Goal: Download file/media

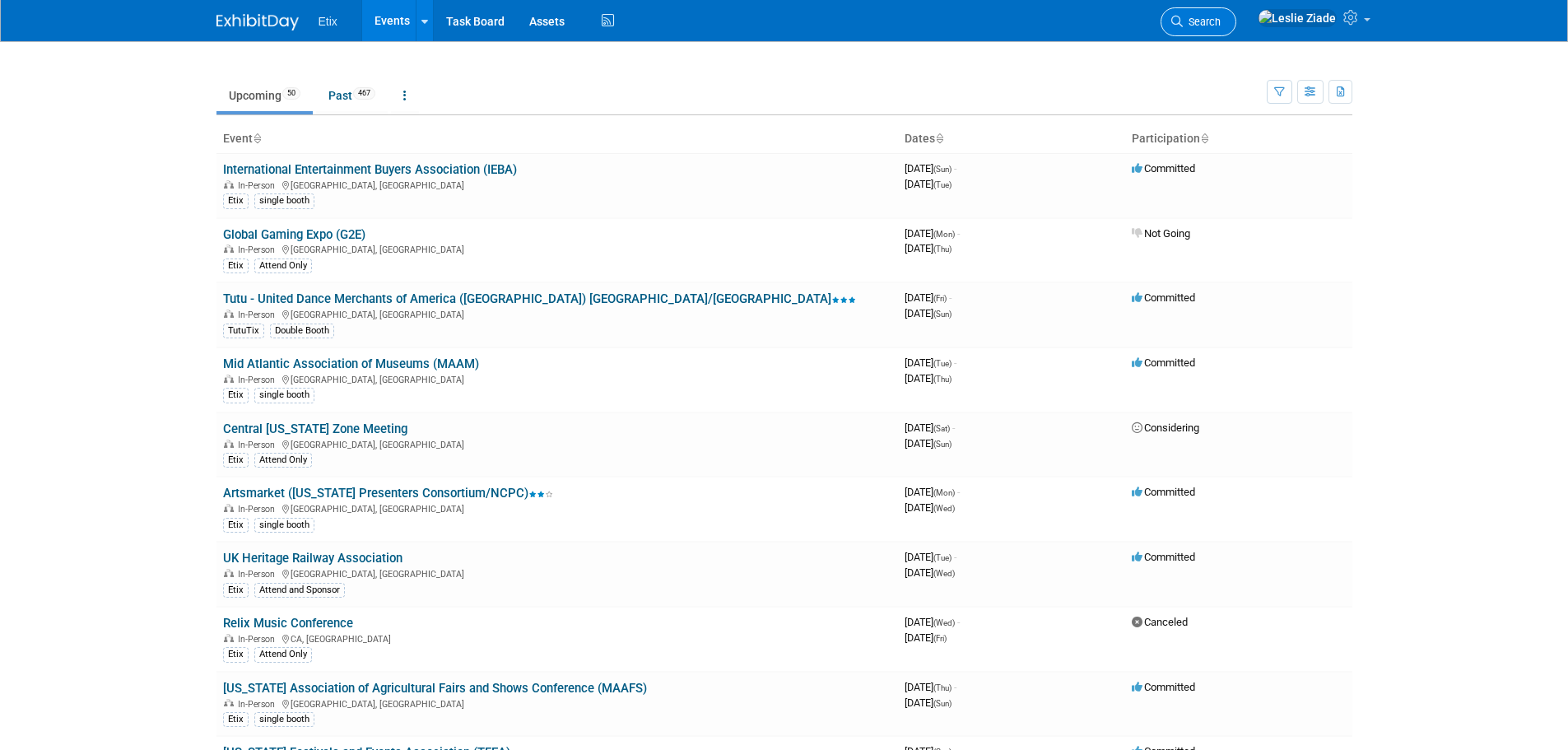
click at [1221, 23] on span "Search" at bounding box center [1201, 22] width 38 height 13
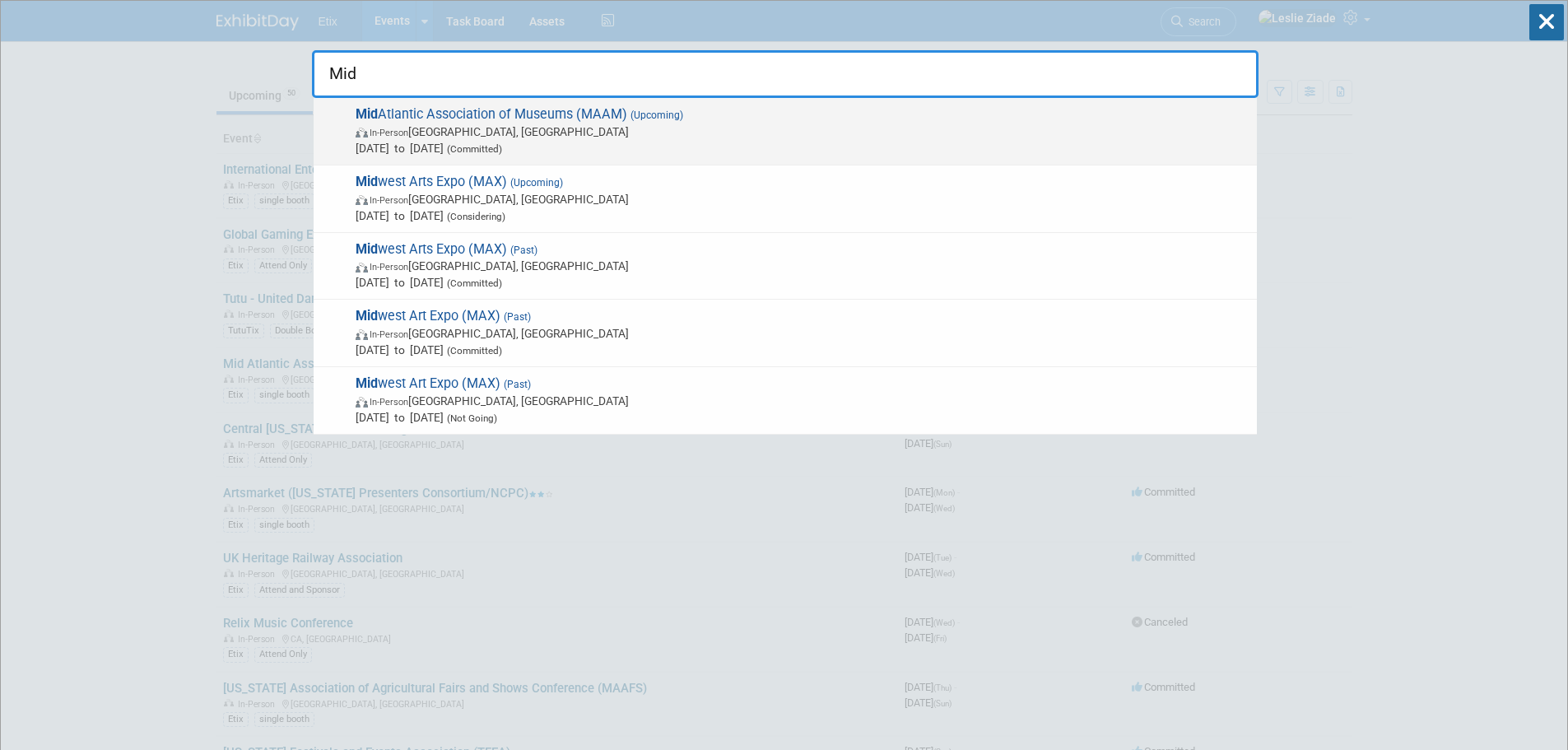
type input "Mid"
click at [475, 118] on span "Mid Atlantic Association of Museums (MAAM) (Upcoming) In-Person [GEOGRAPHIC_DAT…" at bounding box center [799, 130] width 898 height 50
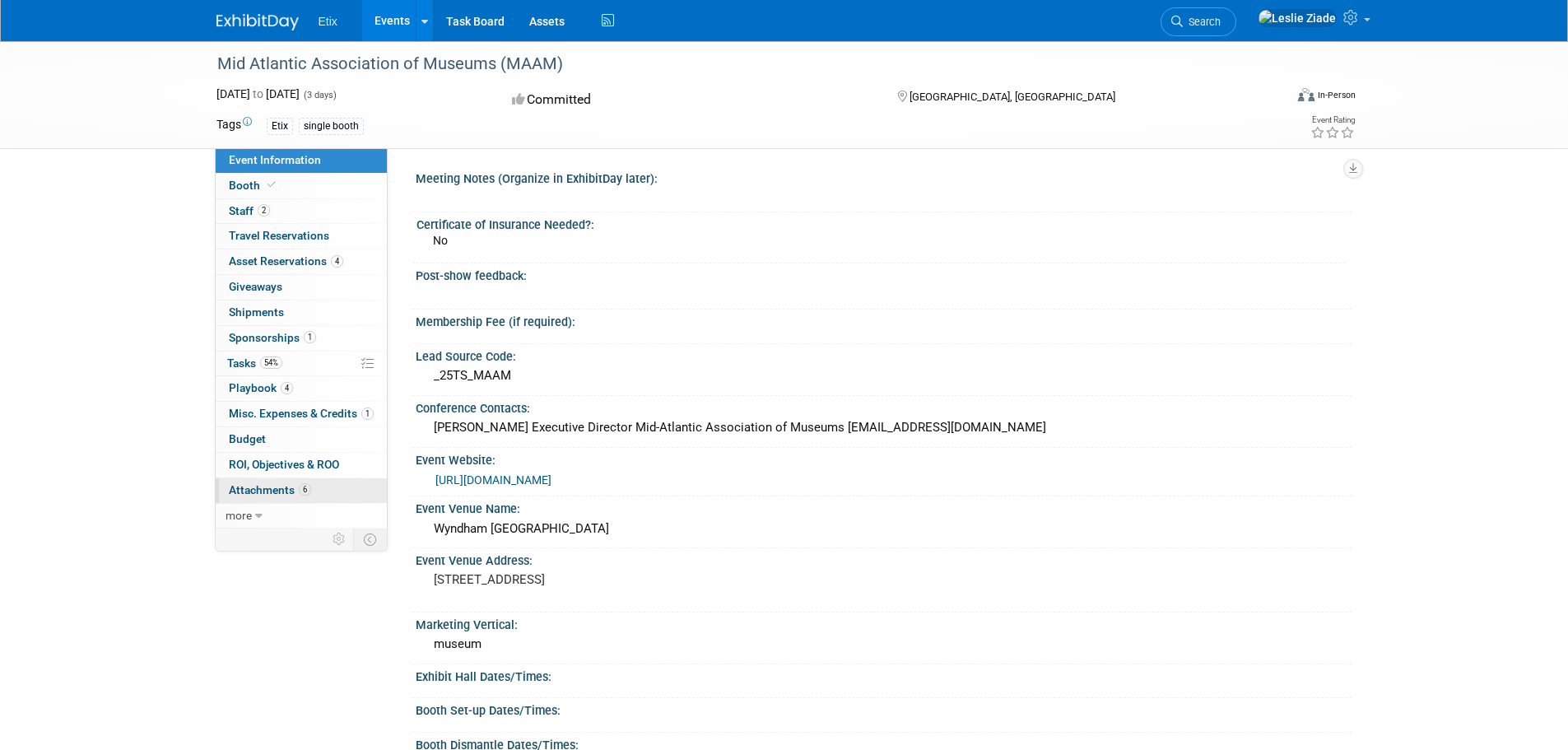
click at [259, 484] on span "Attachments 6" at bounding box center [270, 490] width 82 height 13
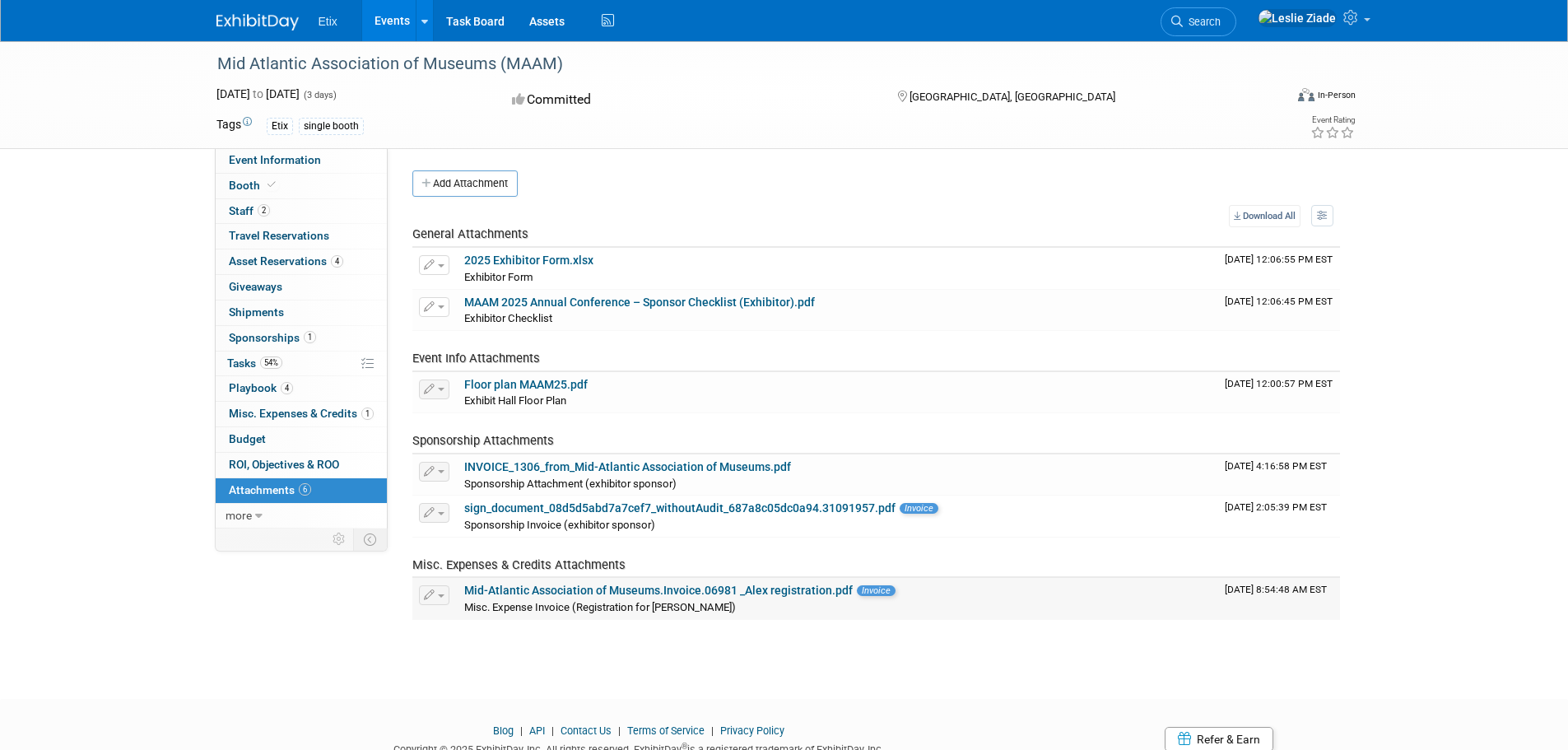
click at [570, 592] on link "Mid-Atlantic Association of Museums.Invoice.06981 _Alex registration.pdf" at bounding box center [658, 589] width 389 height 13
click at [1221, 26] on span "Search" at bounding box center [1201, 22] width 38 height 13
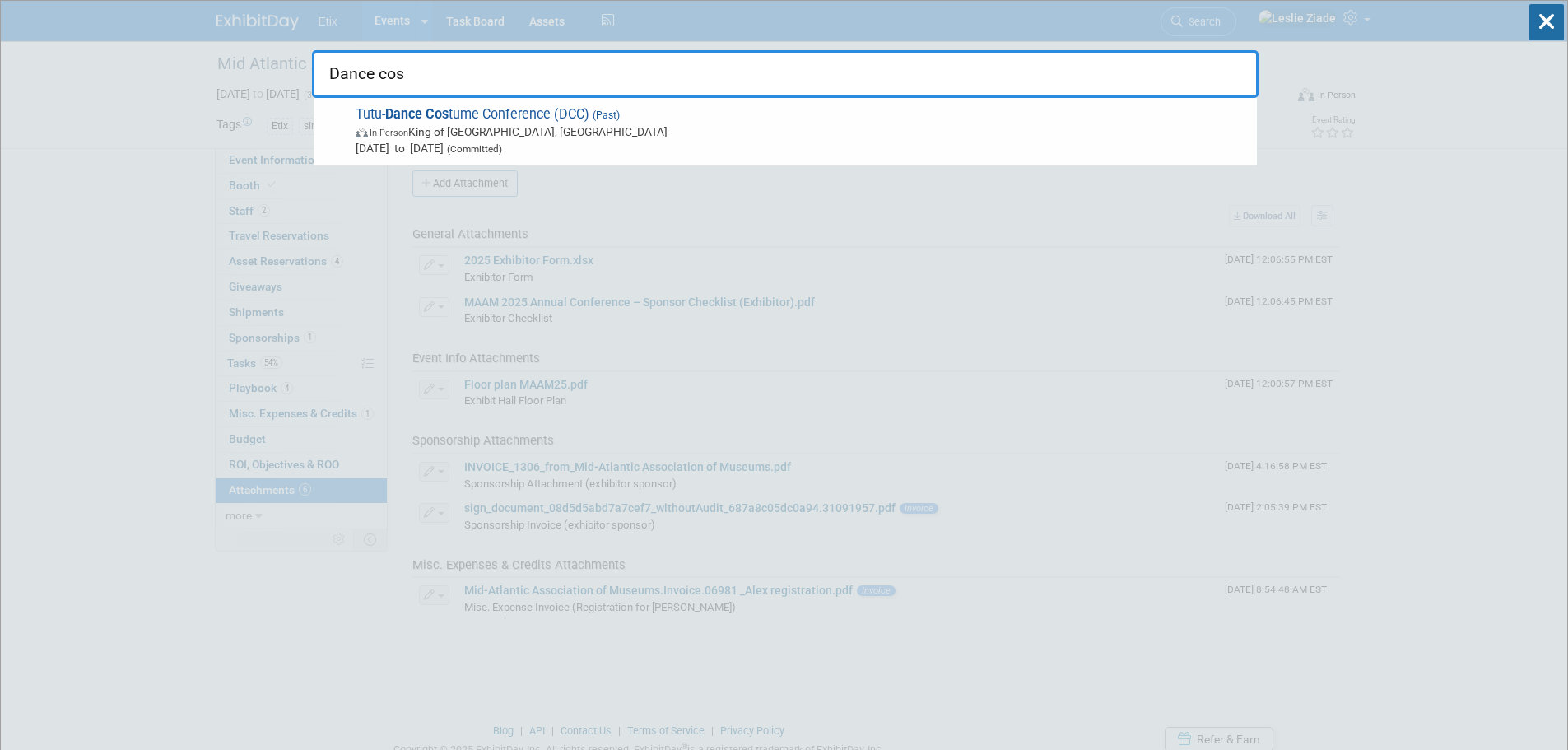
type input "Dance cos"
